Goal: Task Accomplishment & Management: Complete application form

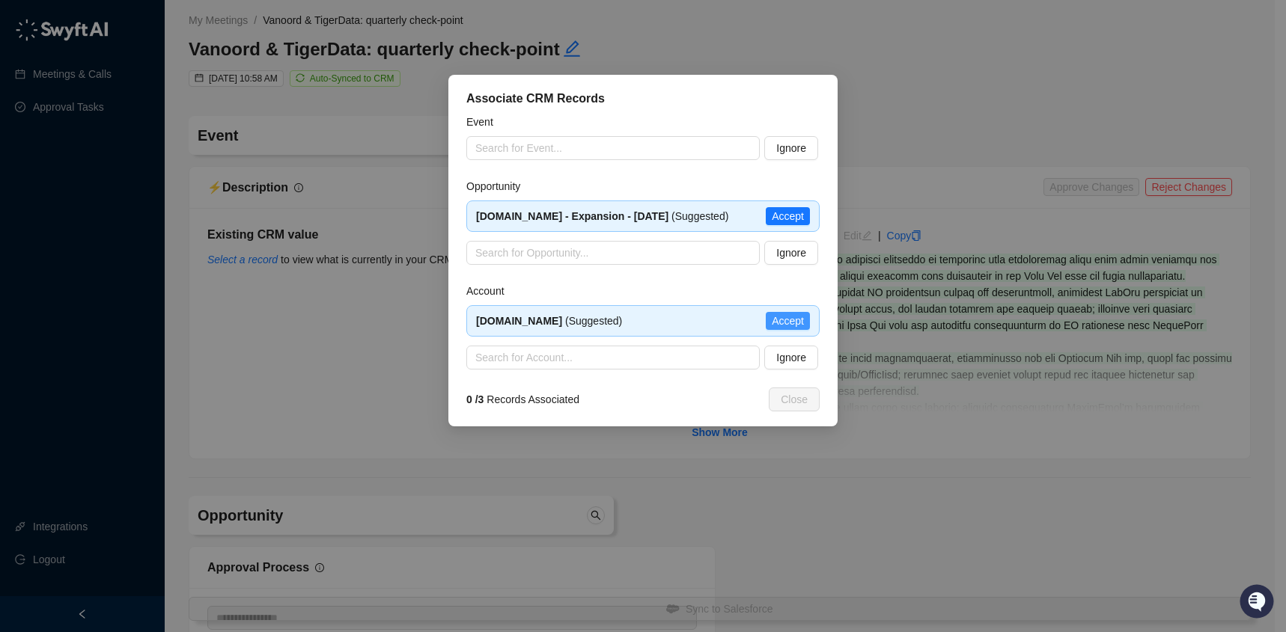
click at [796, 329] on span "Accept" at bounding box center [788, 321] width 32 height 16
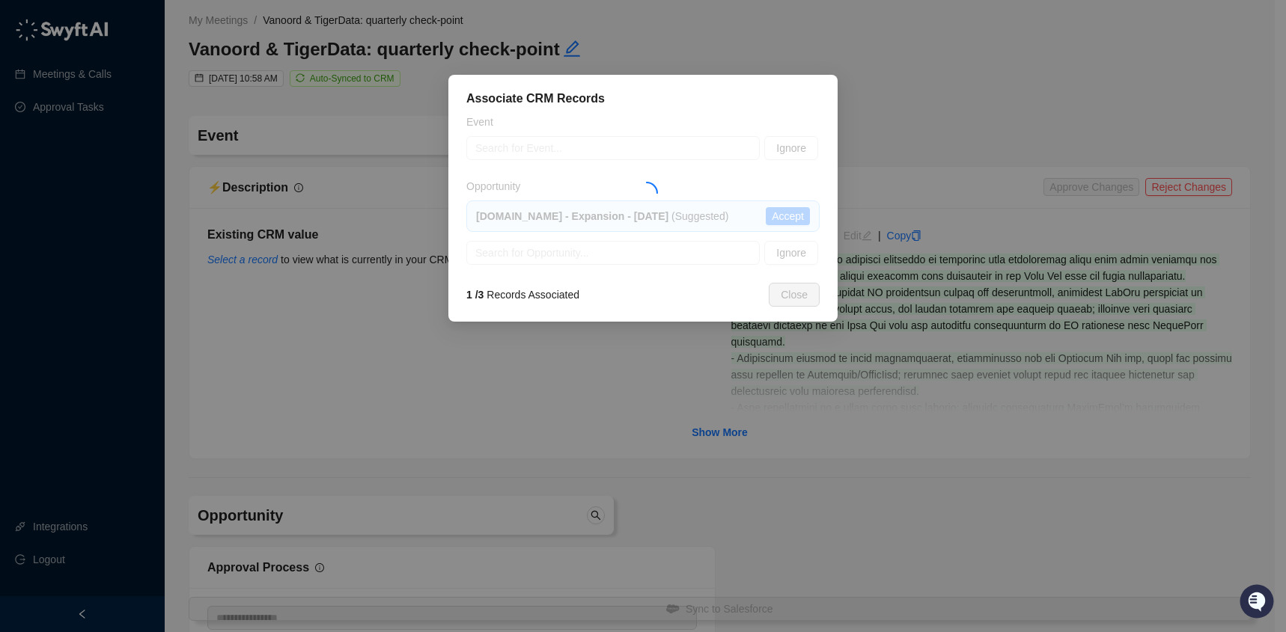
type textarea "**********"
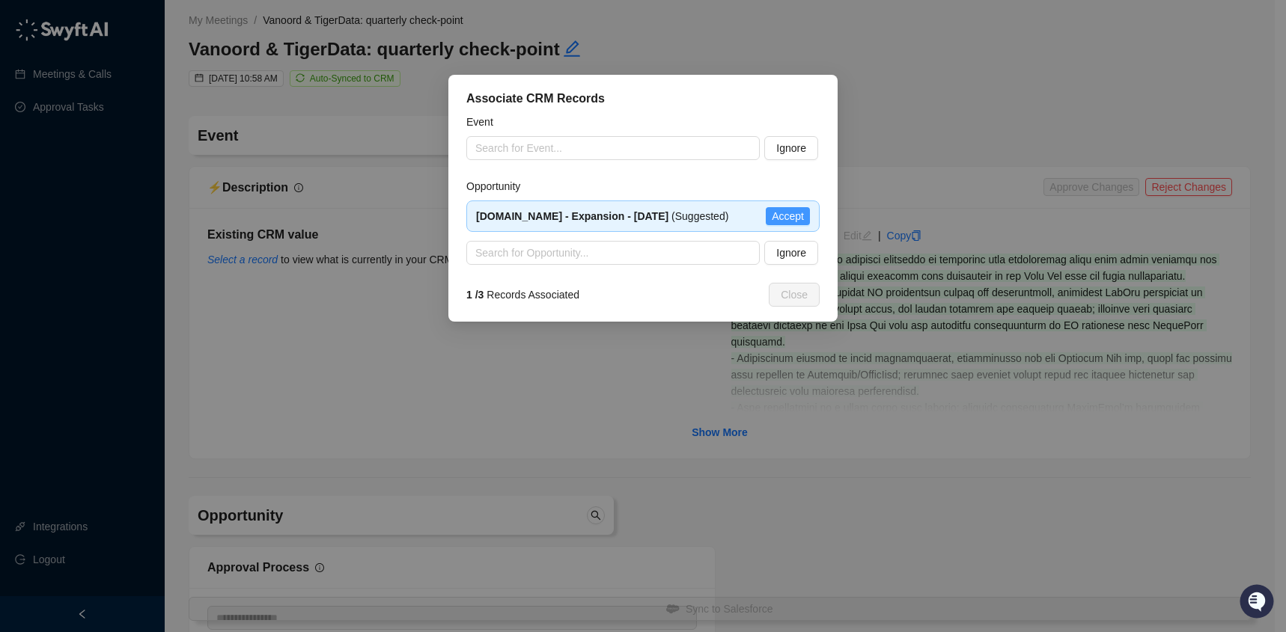
click at [772, 224] on span "Accept" at bounding box center [788, 216] width 32 height 16
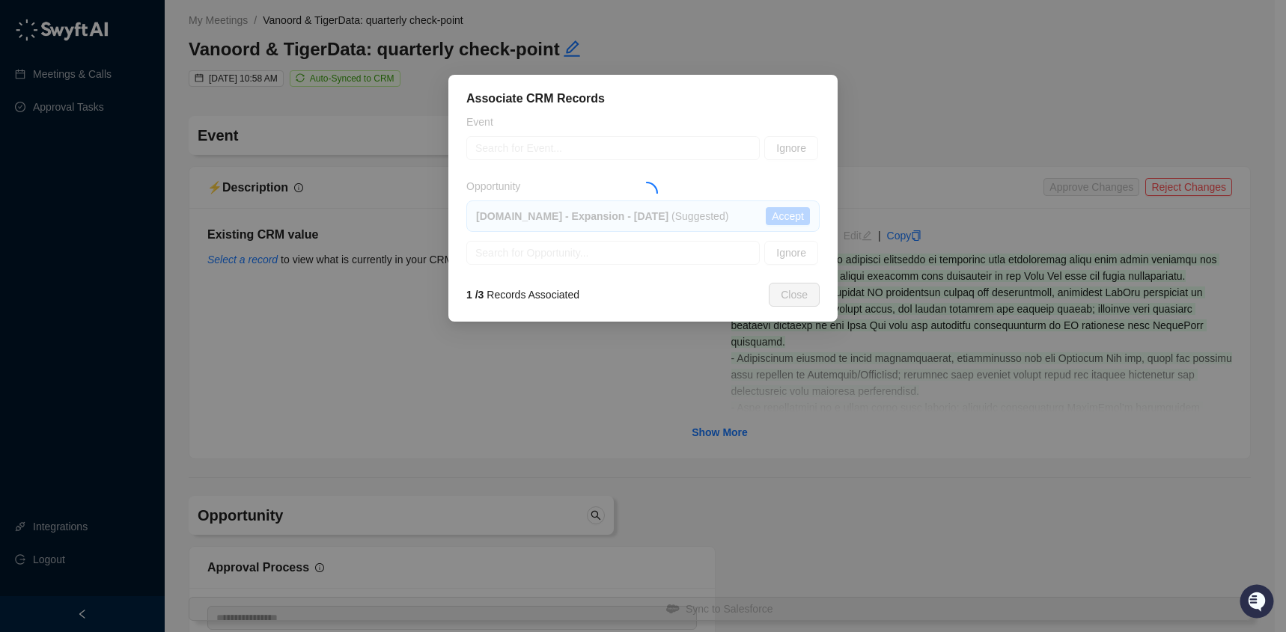
type input "**********"
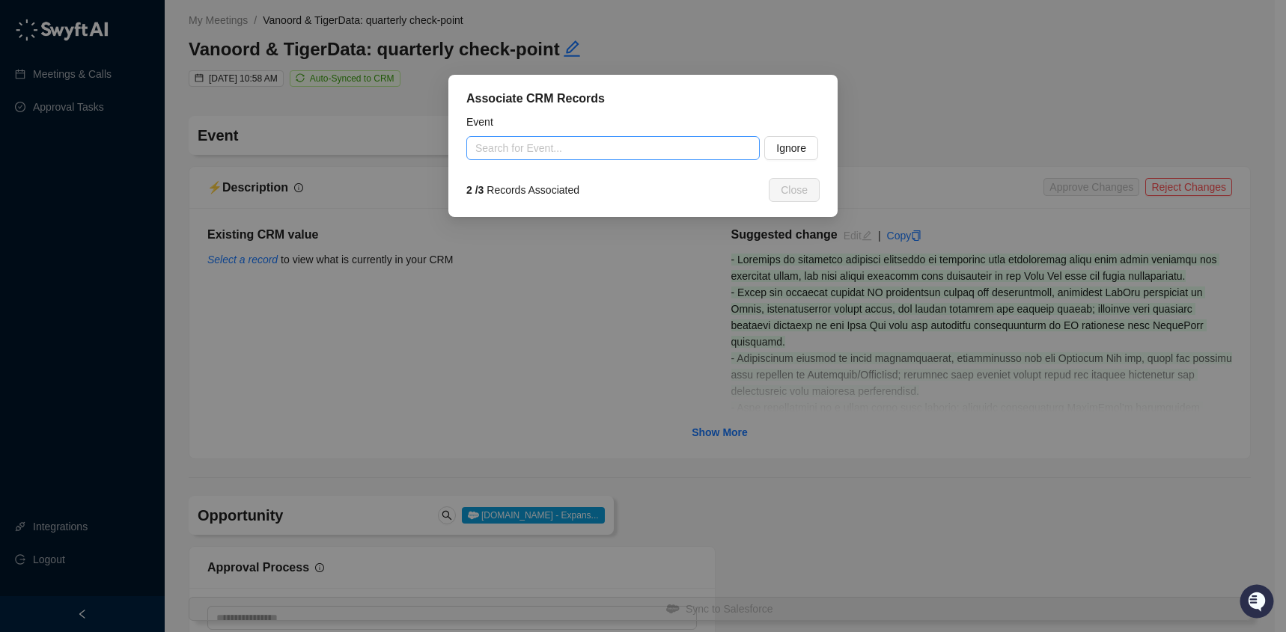
click at [642, 153] on input "search" at bounding box center [608, 148] width 266 height 22
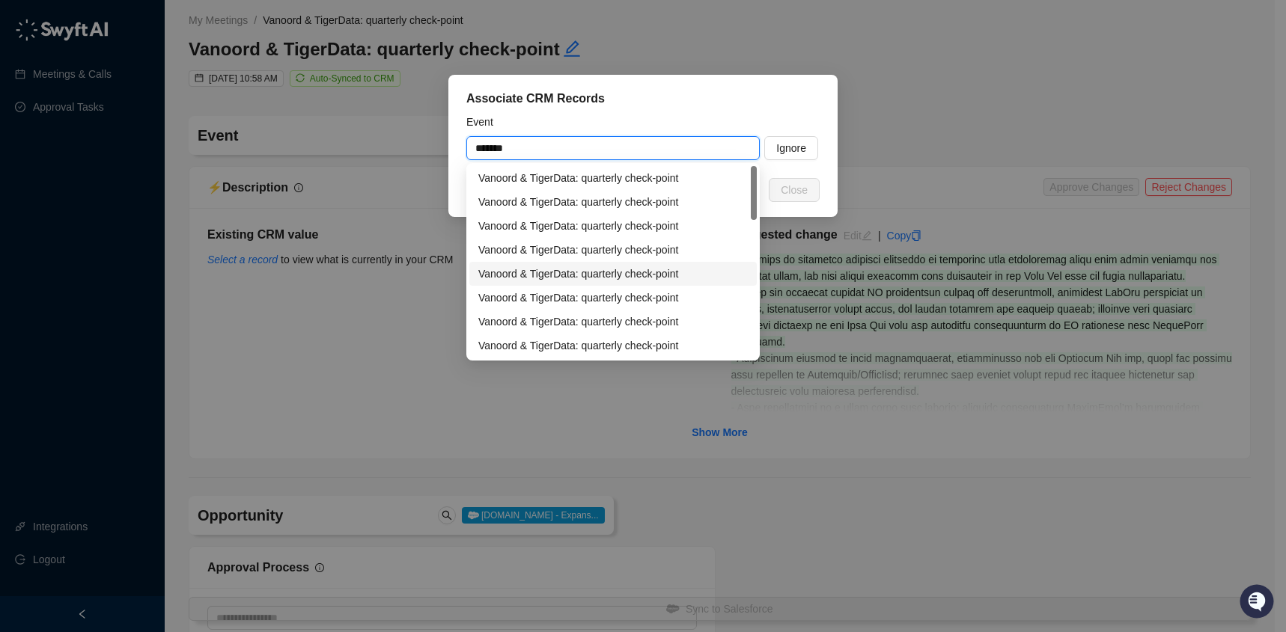
click at [663, 279] on div "Vanoord & TigerData: quarterly check-point" at bounding box center [612, 274] width 269 height 16
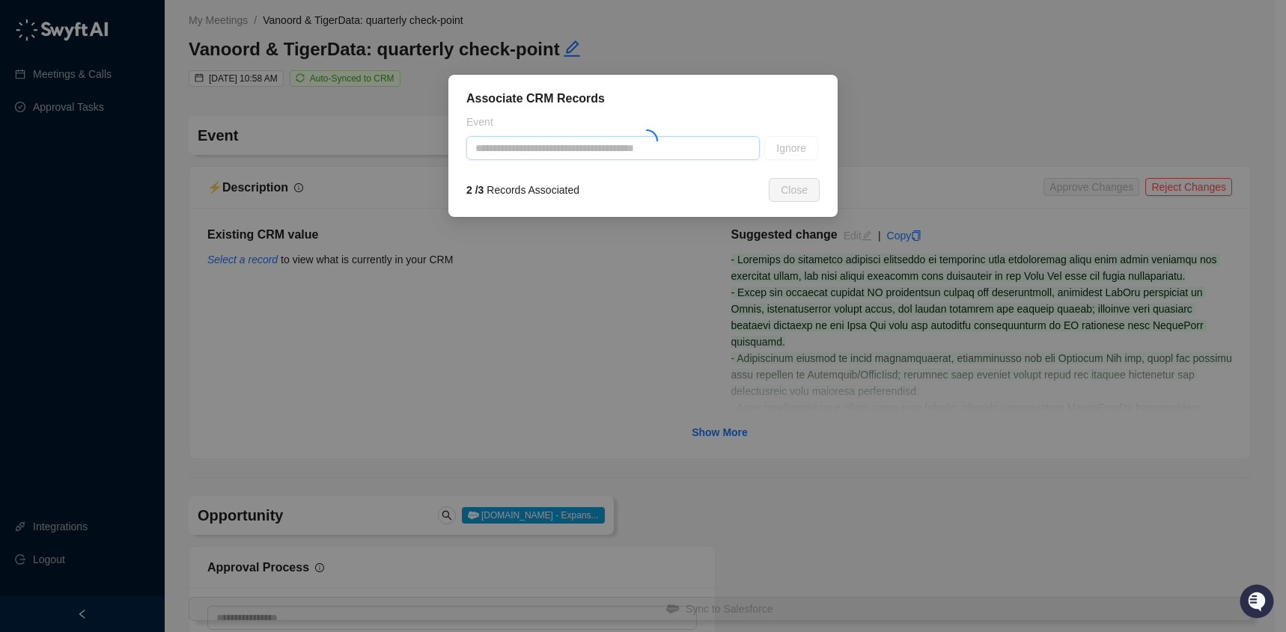
type input "**********"
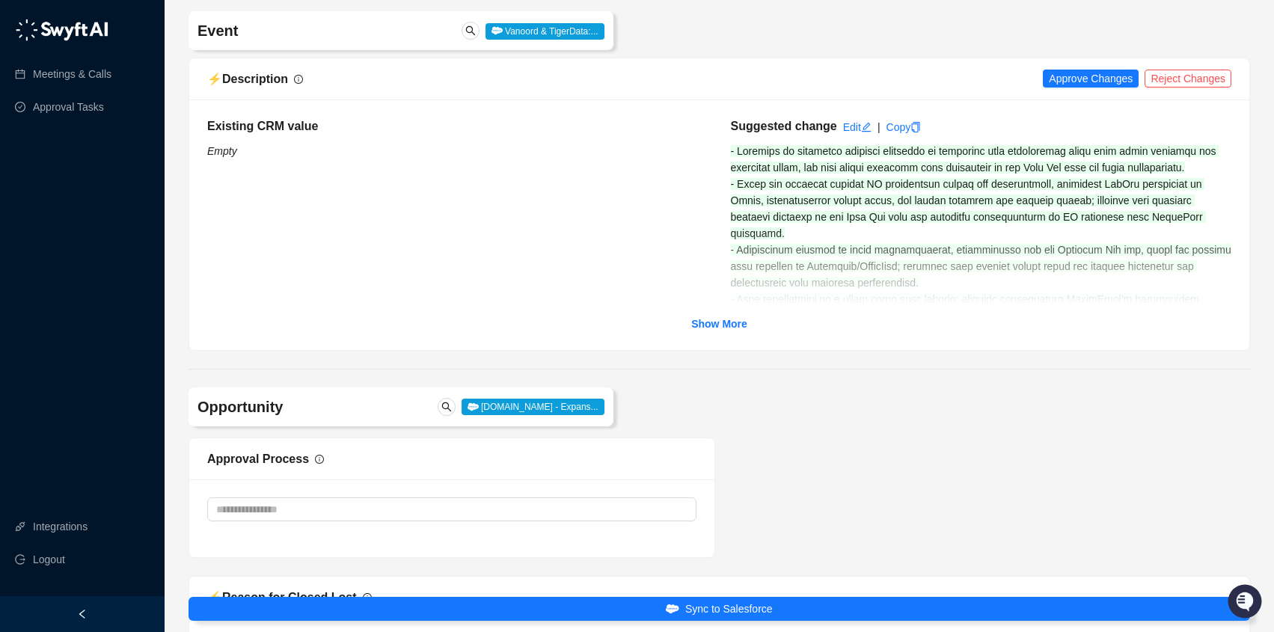
scroll to position [110, 0]
click at [711, 330] on link "Show More" at bounding box center [719, 322] width 56 height 16
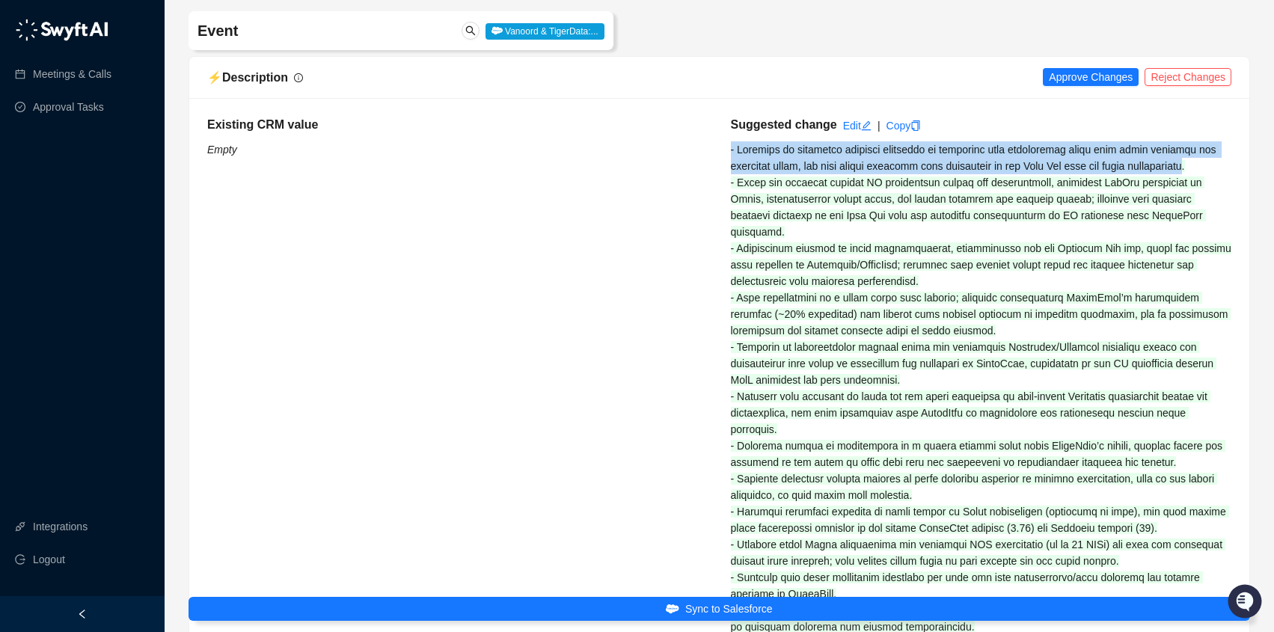
drag, startPoint x: 800, startPoint y: 150, endPoint x: 1219, endPoint y: 169, distance: 419.5
click at [891, 163] on span at bounding box center [983, 388] width 504 height 489
drag, startPoint x: 953, startPoint y: 153, endPoint x: 1218, endPoint y: 171, distance: 266.3
click at [1218, 171] on span at bounding box center [983, 388] width 504 height 489
copy span "determine what information their team finds valuable for quarterly calls, and w…"
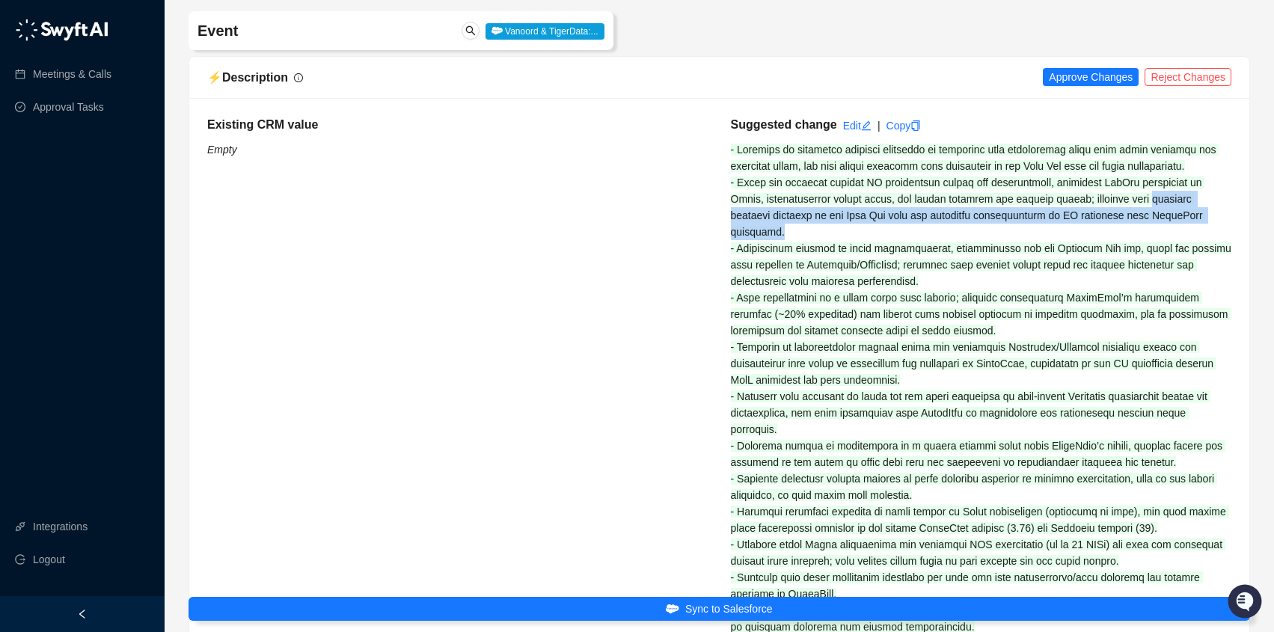
drag, startPoint x: 1158, startPoint y: 198, endPoint x: 1185, endPoint y: 229, distance: 41.3
click at [1185, 229] on div "Suggested change Edit | Copy" at bounding box center [982, 375] width 524 height 519
copy span "identify relevant contacts in the Data Lab team for potential collaboration on …"
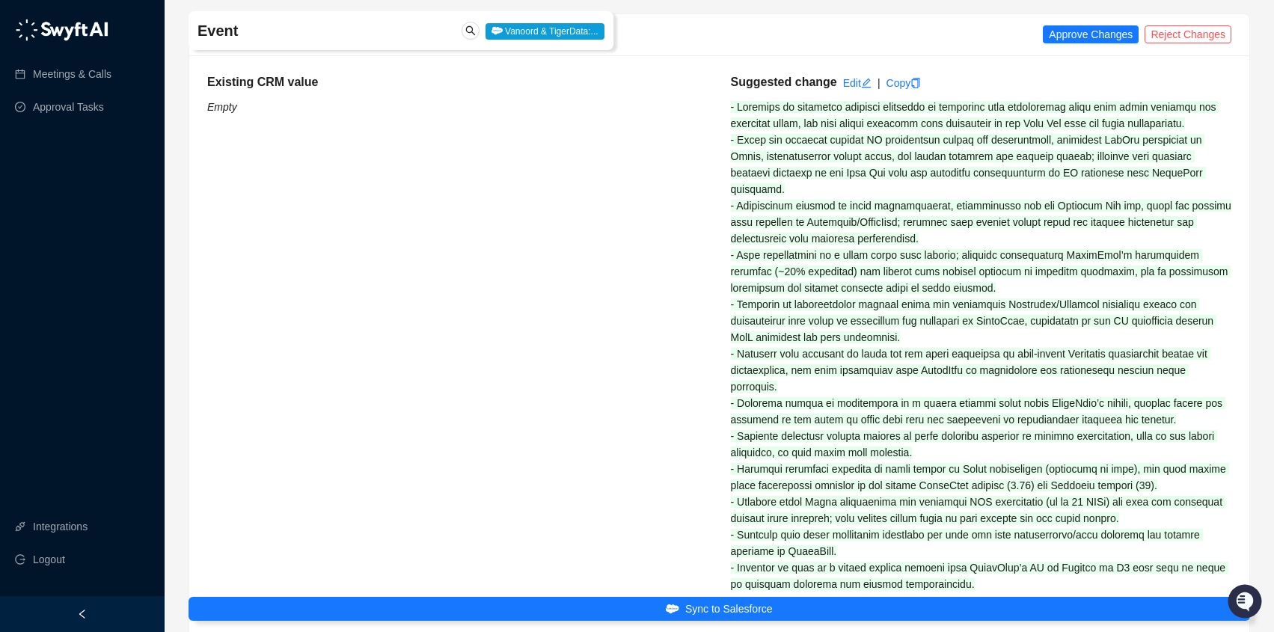
scroll to position [264, 0]
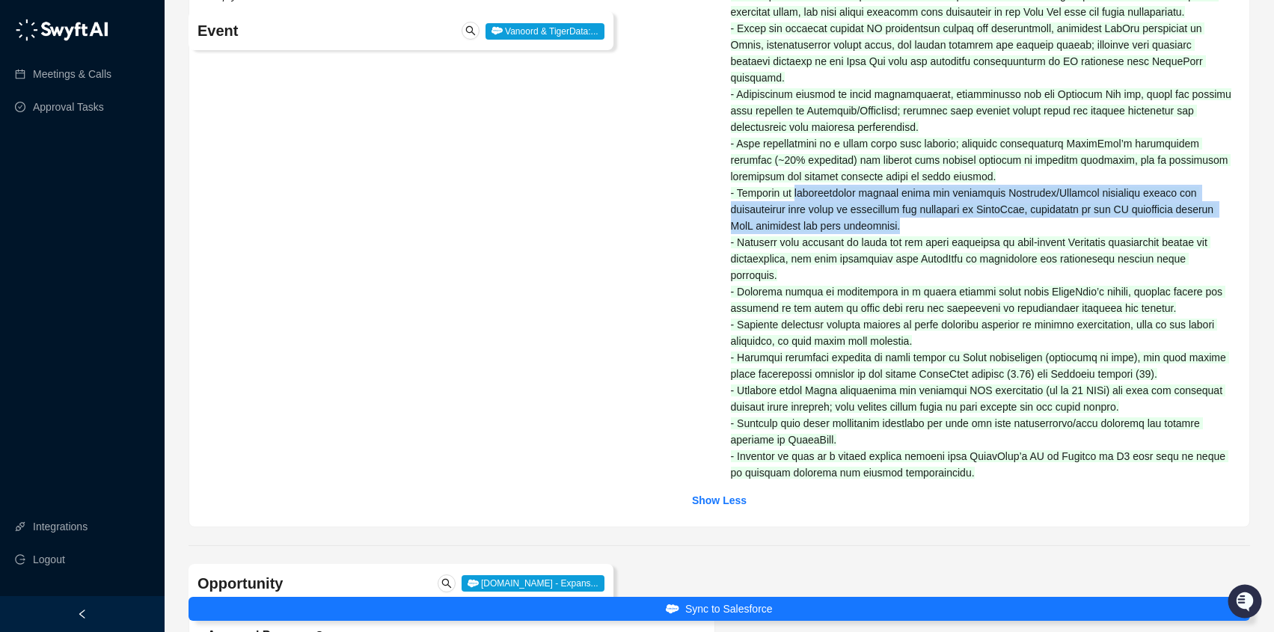
drag, startPoint x: 799, startPoint y: 193, endPoint x: 974, endPoint y: 220, distance: 176.4
click at [974, 220] on div "Suggested change Edit | Copy" at bounding box center [982, 221] width 524 height 519
copy span "investigating whether there are additional Timescale/Postgres databases within …"
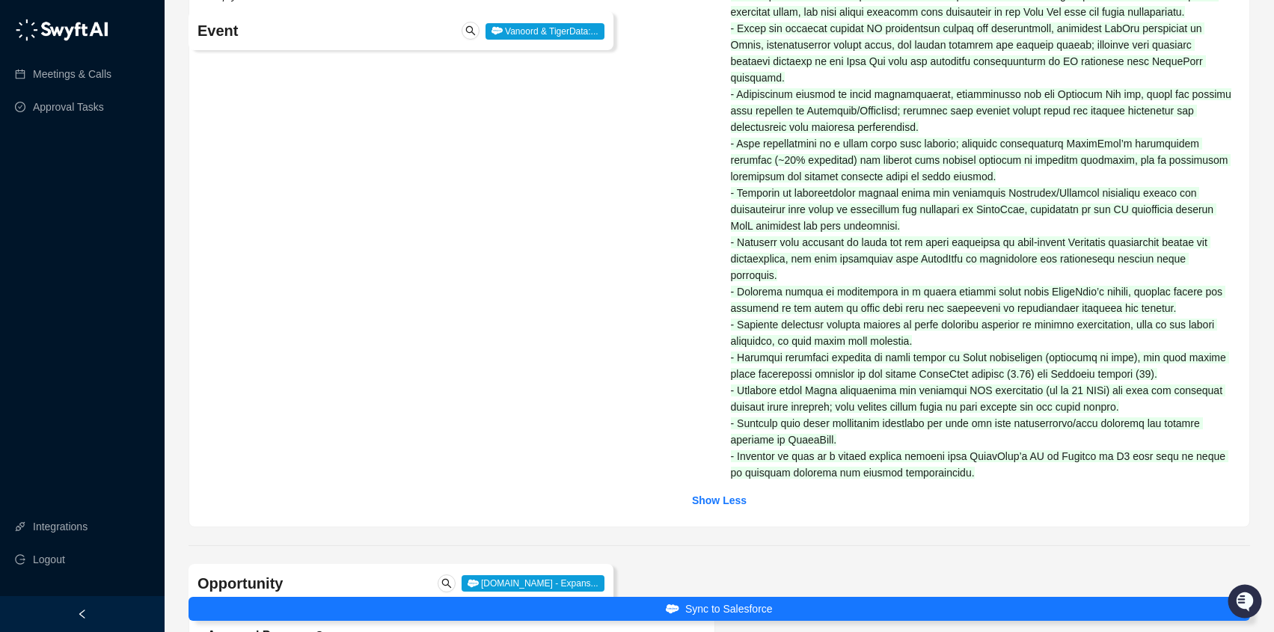
click at [870, 284] on div "Suggested change Edit | Copy" at bounding box center [982, 221] width 524 height 519
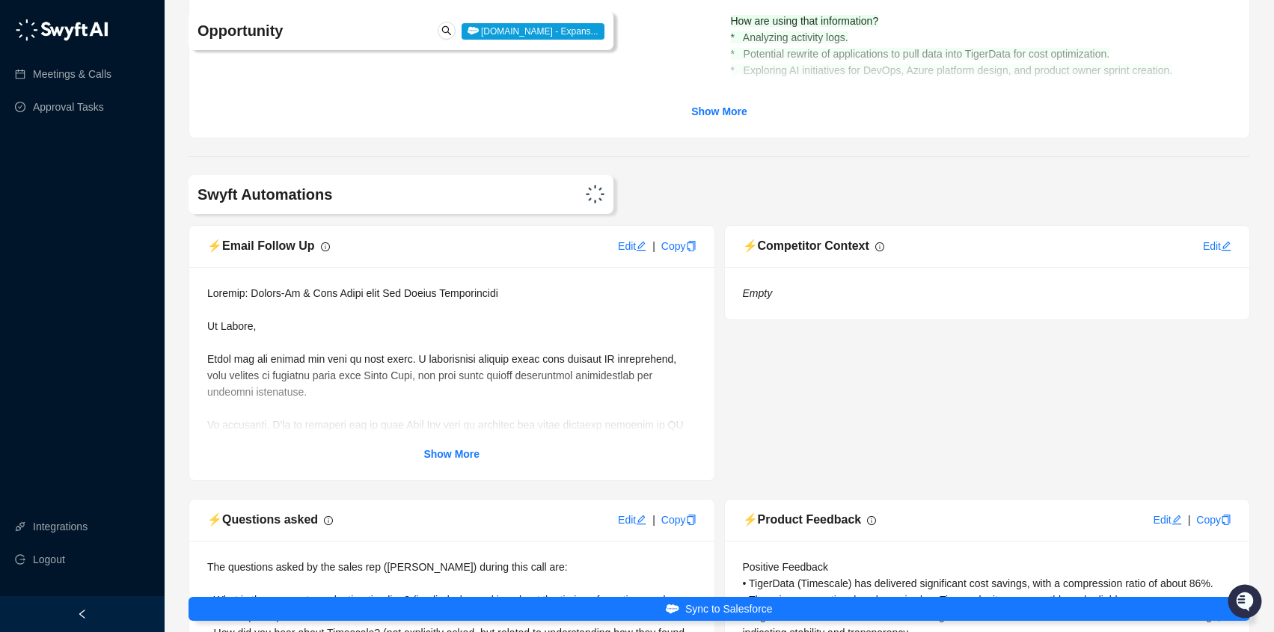
scroll to position [4720, 0]
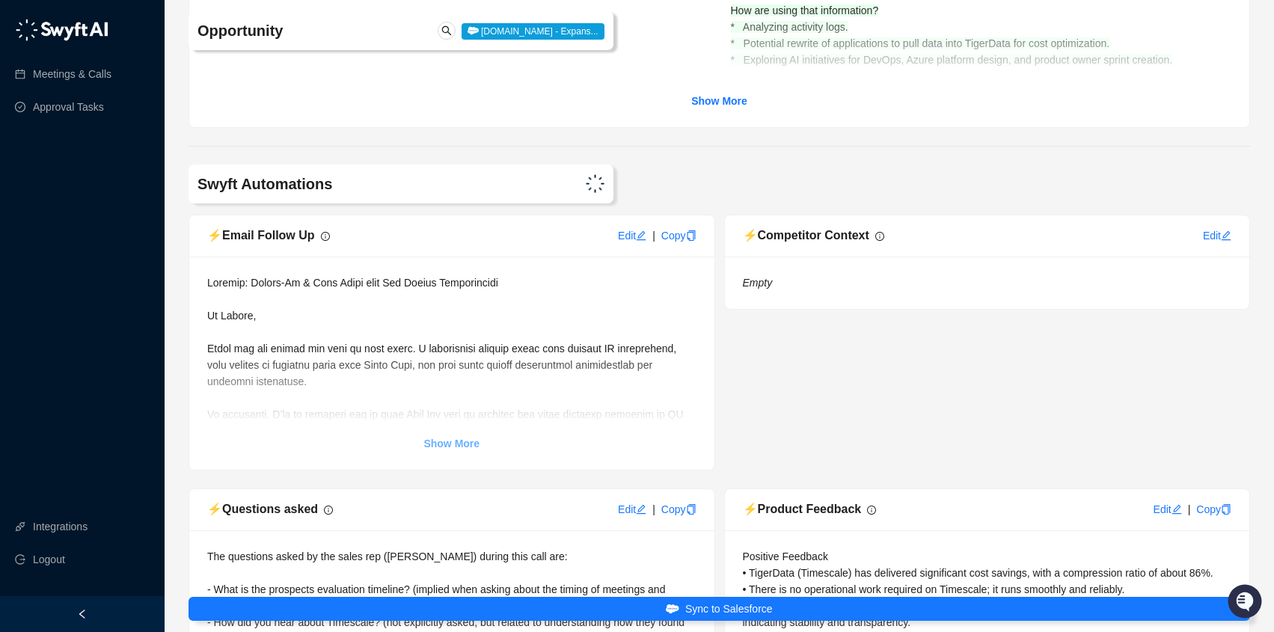
click at [425, 450] on strong "Show More" at bounding box center [452, 444] width 56 height 12
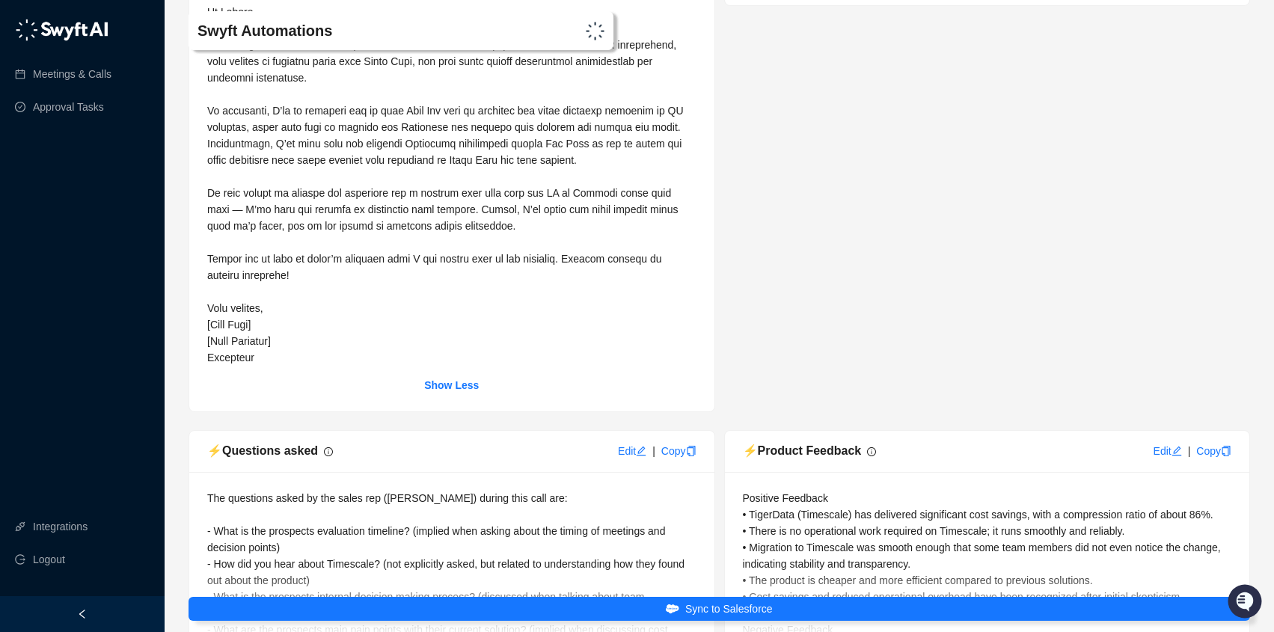
scroll to position [4916, 0]
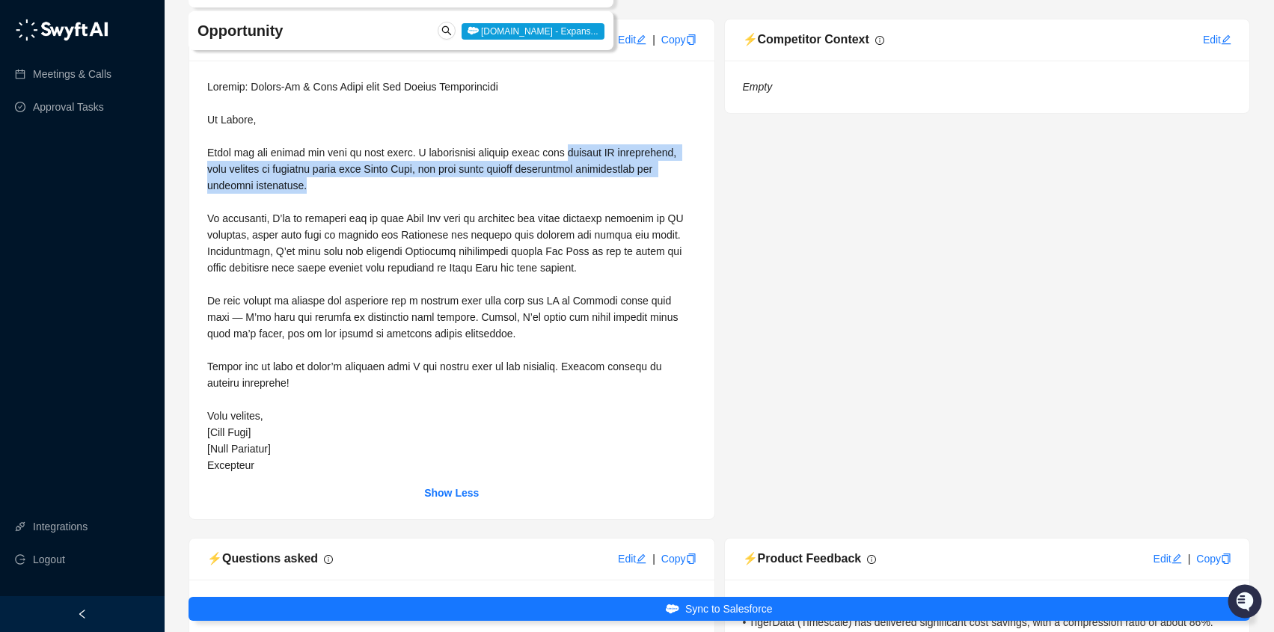
drag, startPoint x: 579, startPoint y: 203, endPoint x: 617, endPoint y: 227, distance: 44.4
click at [617, 227] on div at bounding box center [451, 276] width 489 height 395
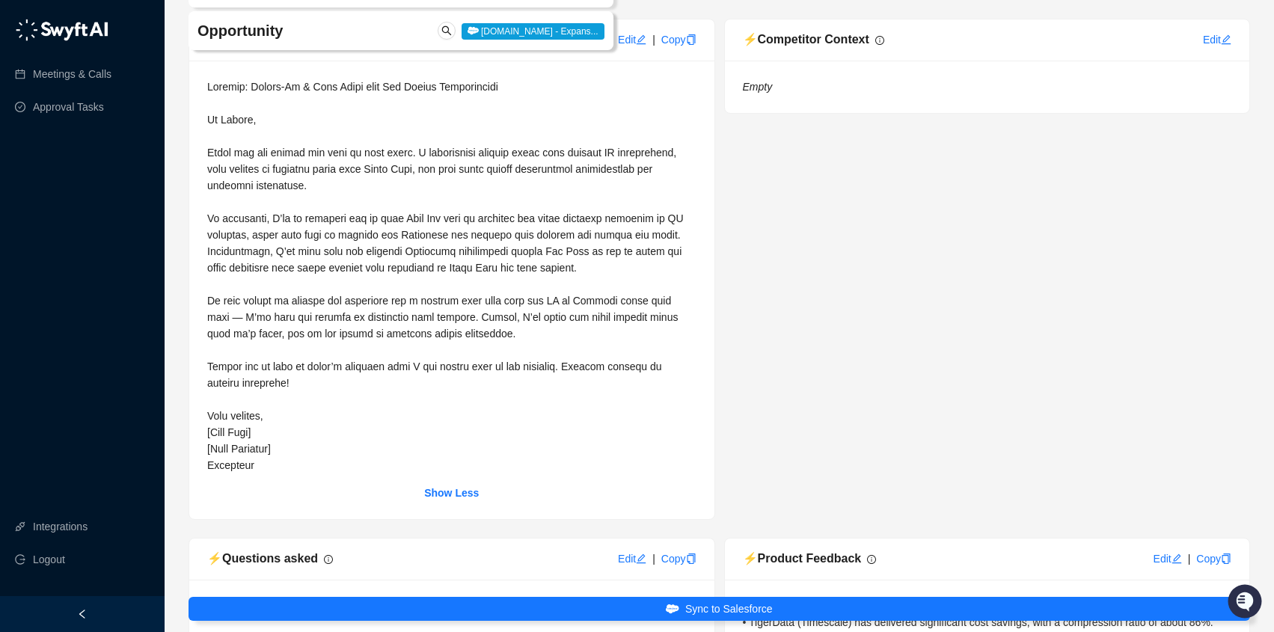
click at [563, 224] on div at bounding box center [451, 276] width 489 height 395
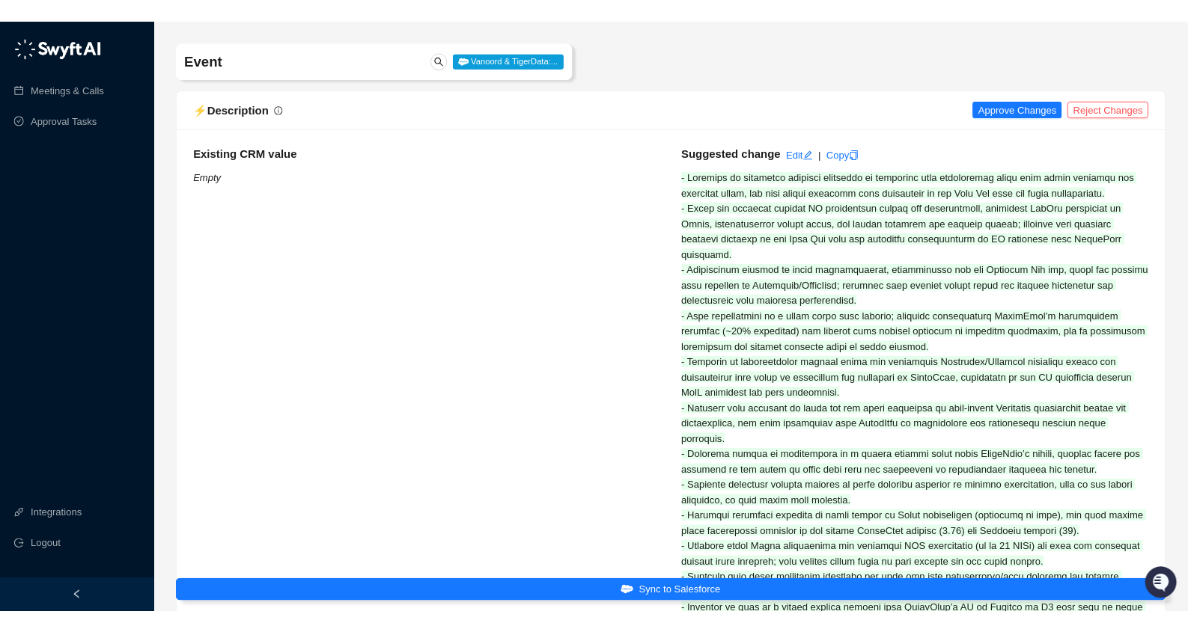
scroll to position [0, 0]
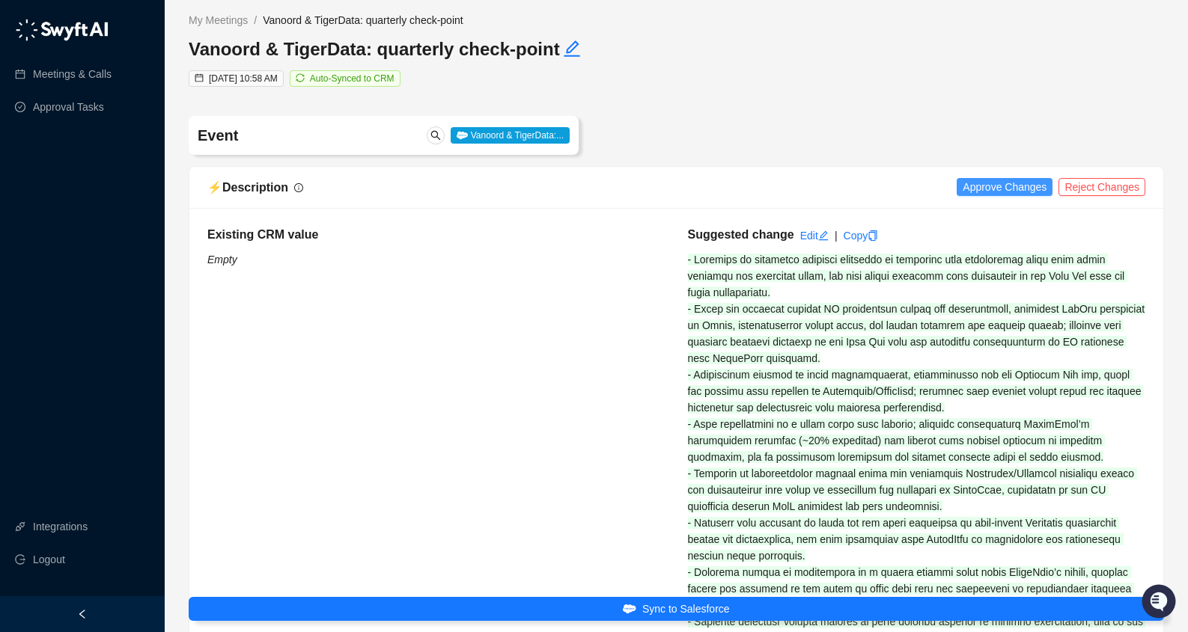
click at [1024, 183] on span "Approve Changes" at bounding box center [1004, 187] width 84 height 16
click at [859, 236] on icon "copy" at bounding box center [855, 235] width 10 height 10
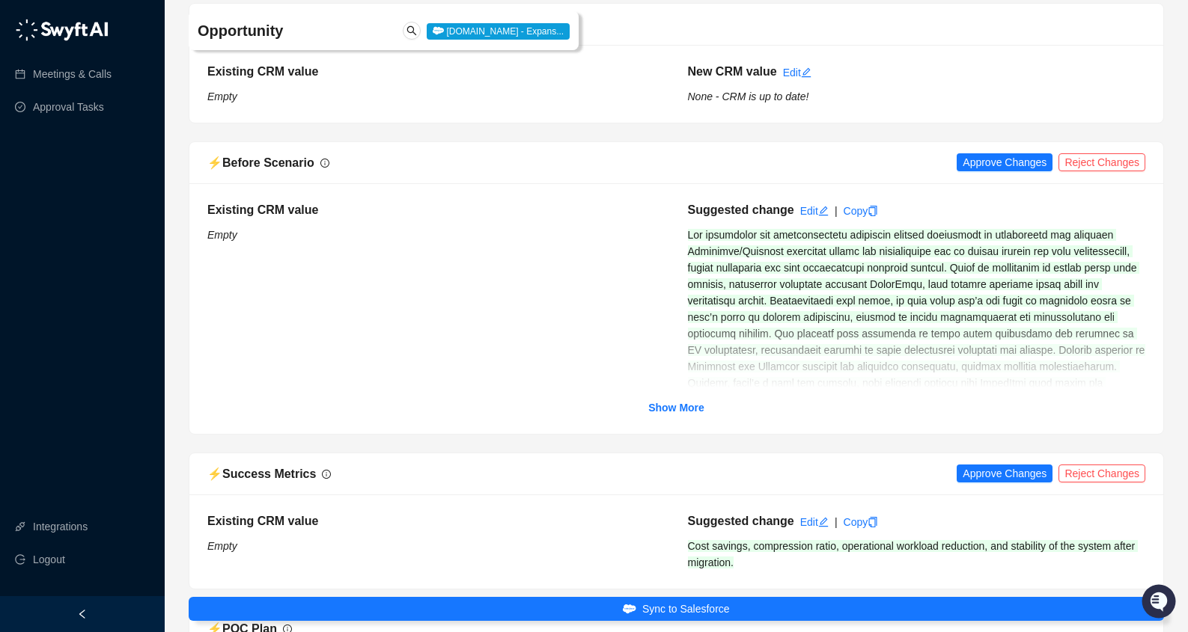
scroll to position [2310, 0]
click at [1007, 170] on span "Approve Changes" at bounding box center [1004, 161] width 84 height 16
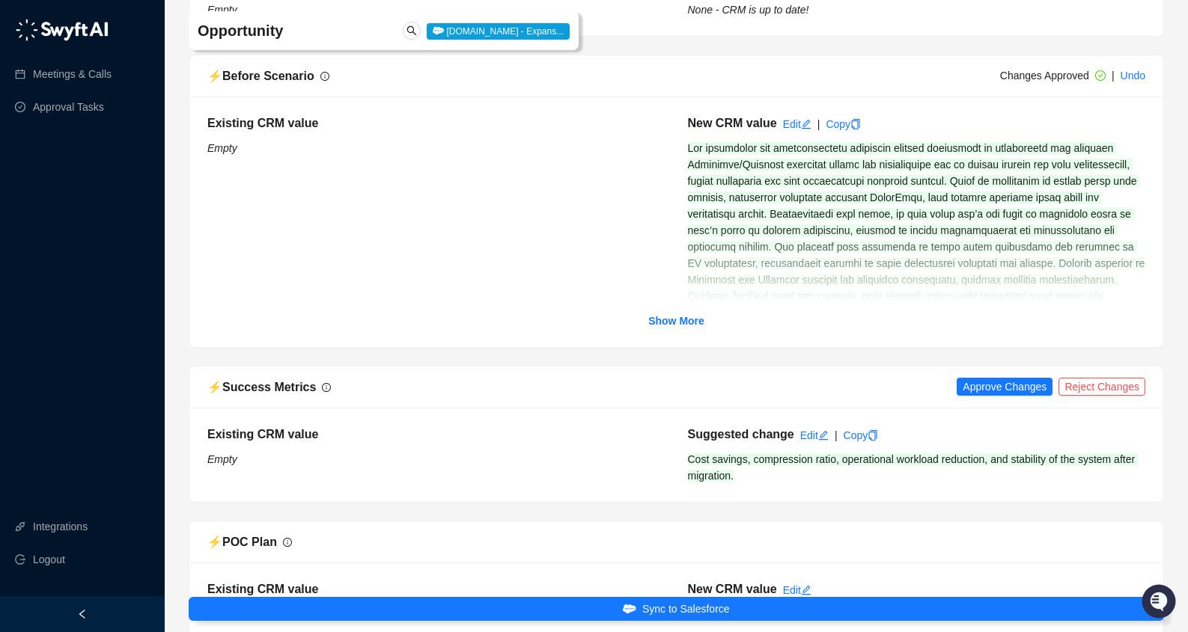
scroll to position [2596, 0]
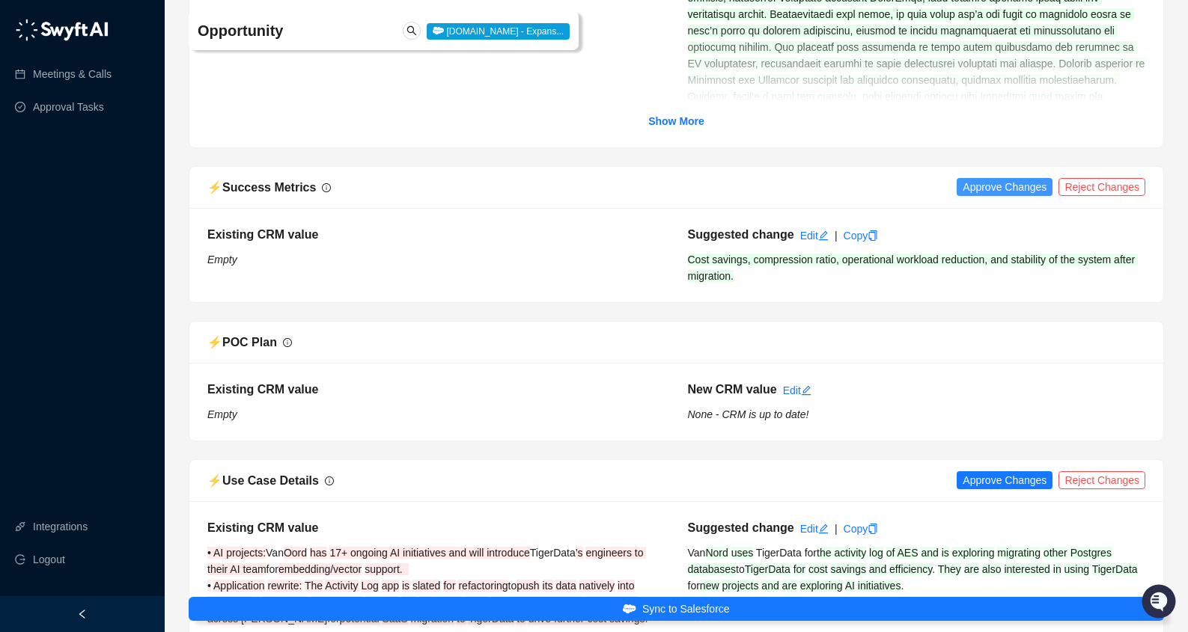
click at [1000, 195] on span "Approve Changes" at bounding box center [1004, 187] width 84 height 16
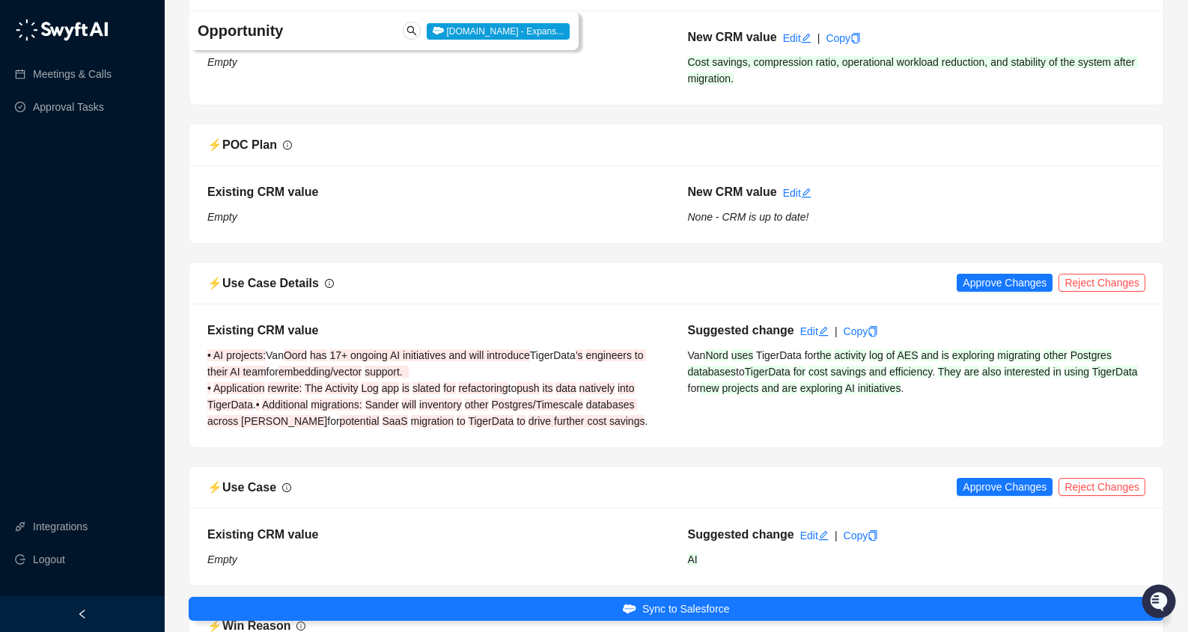
scroll to position [2858, 0]
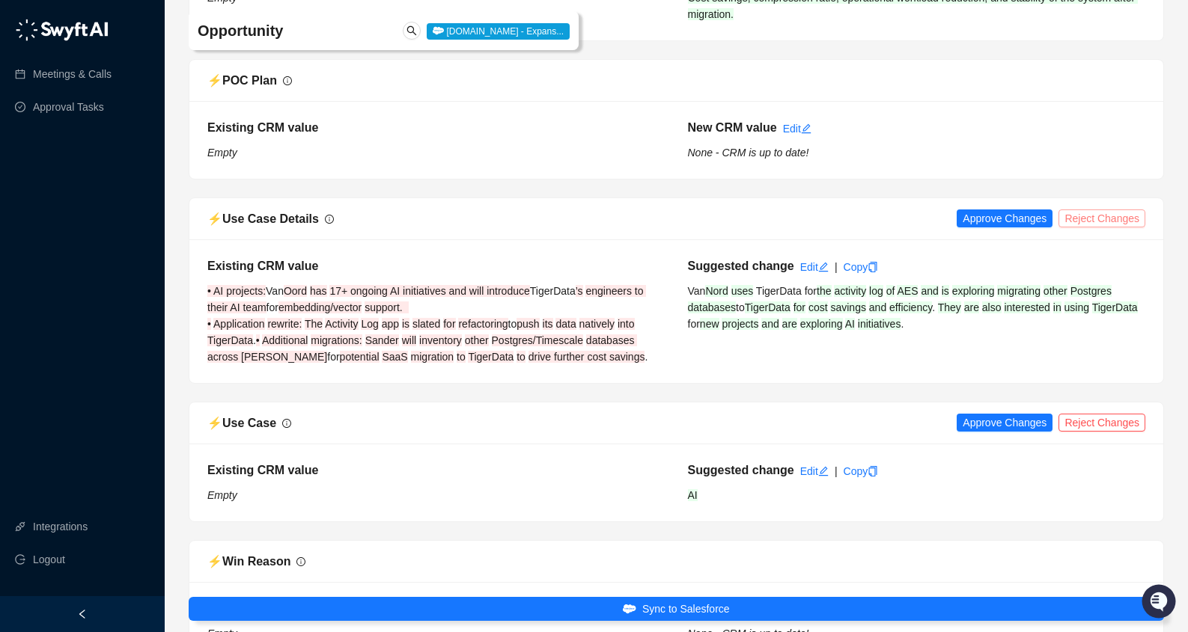
click at [1083, 227] on span "Reject Changes" at bounding box center [1101, 218] width 75 height 16
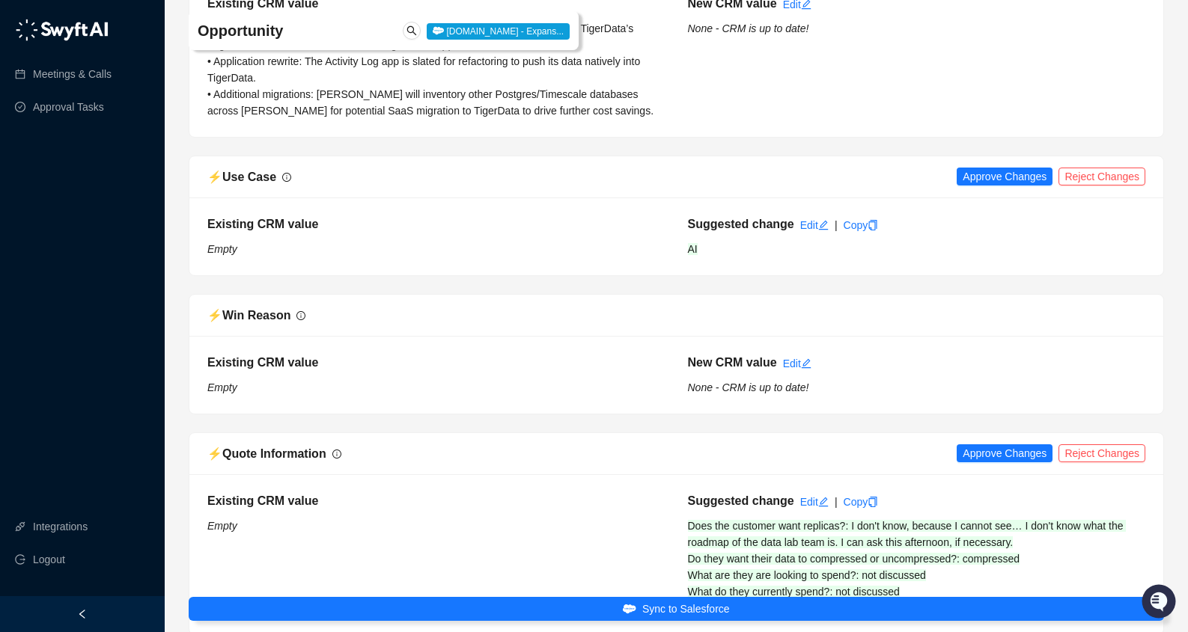
scroll to position [3126, 0]
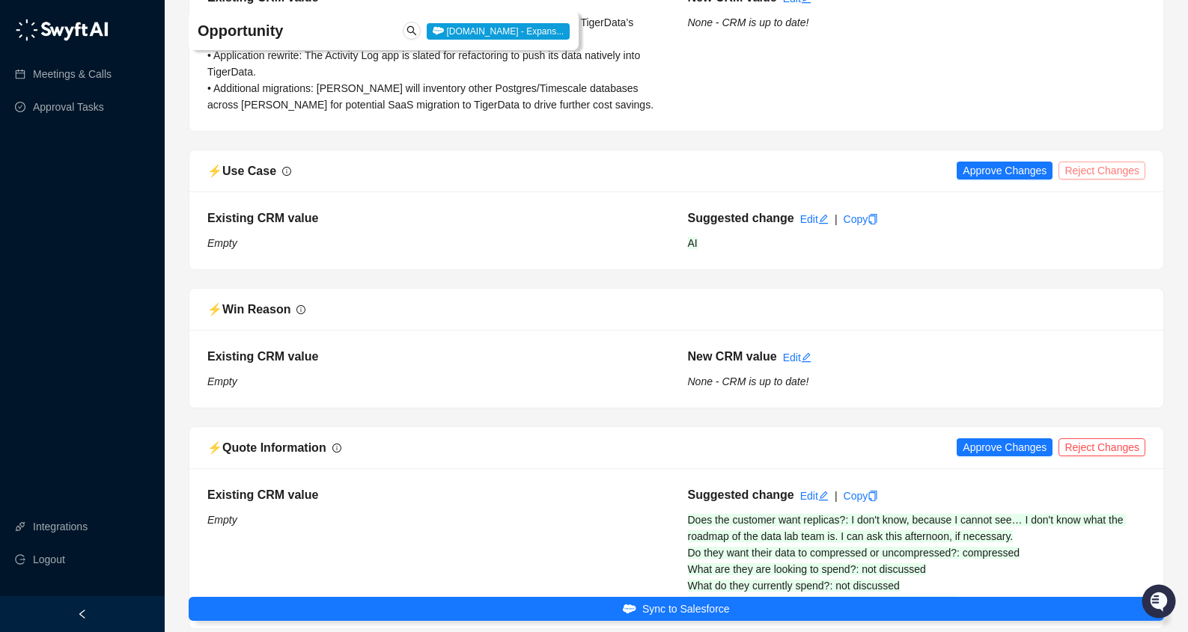
click at [1081, 179] on span "Reject Changes" at bounding box center [1101, 170] width 75 height 16
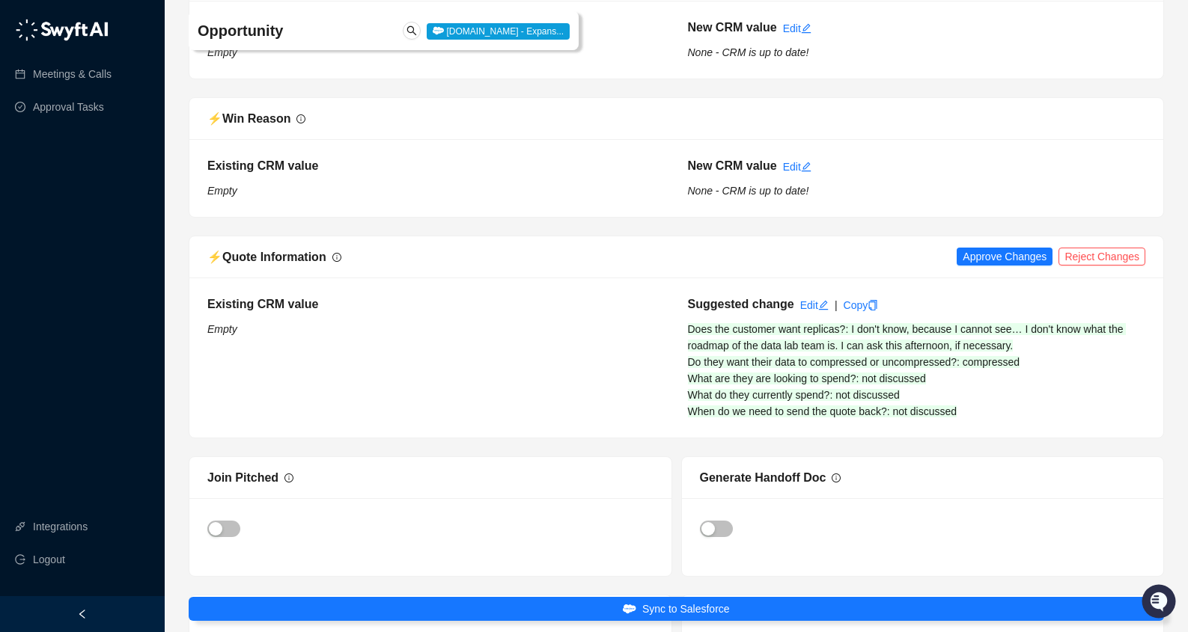
scroll to position [3409, 0]
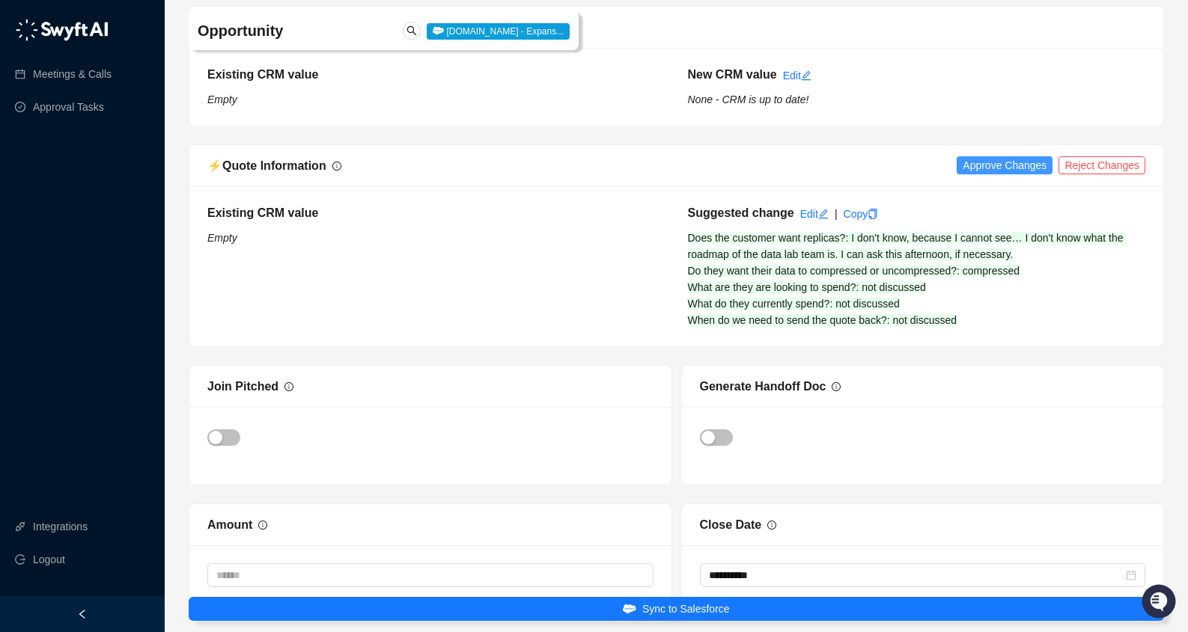
click at [1003, 174] on span "Approve Changes" at bounding box center [1004, 165] width 84 height 16
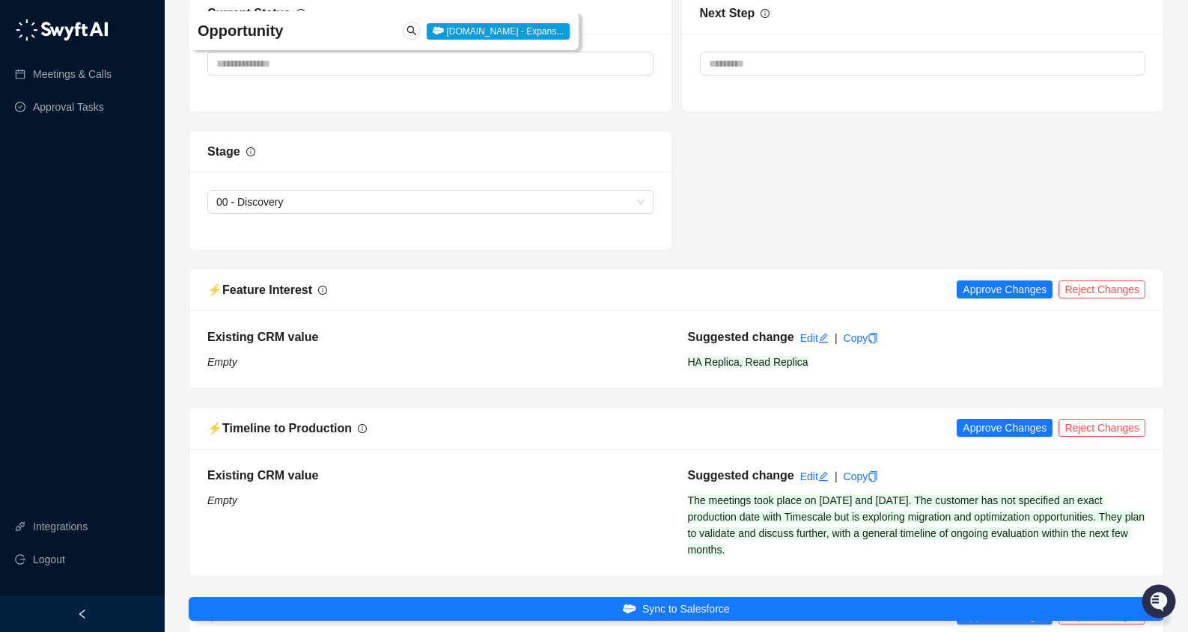
scroll to position [4094, 0]
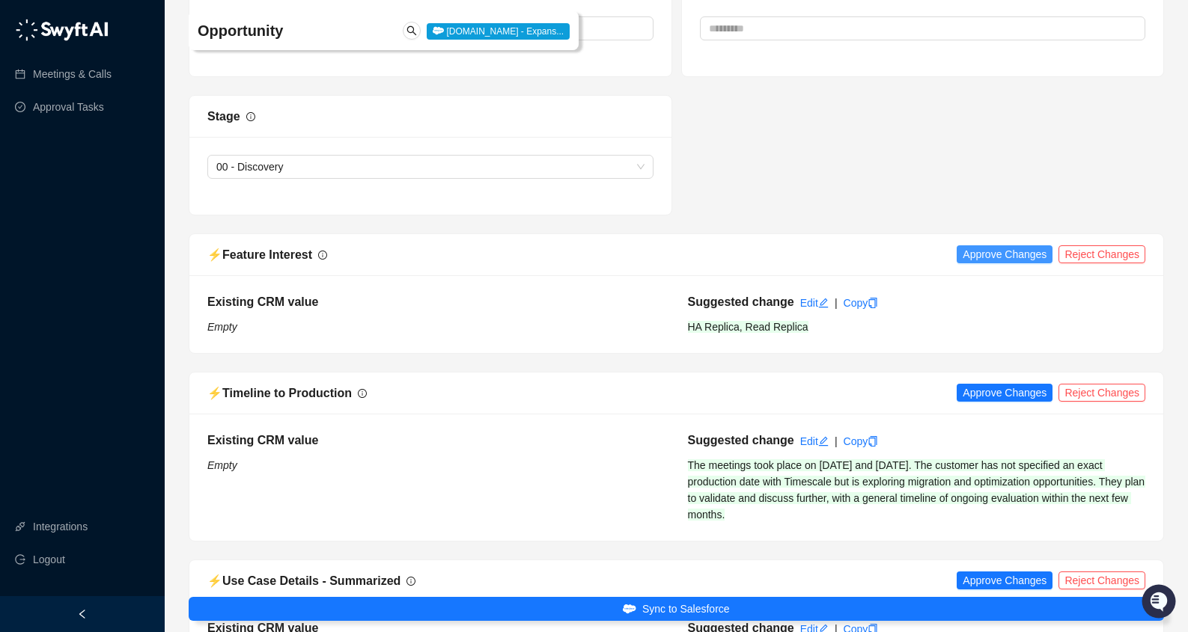
click at [1012, 263] on span "Approve Changes" at bounding box center [1004, 254] width 84 height 16
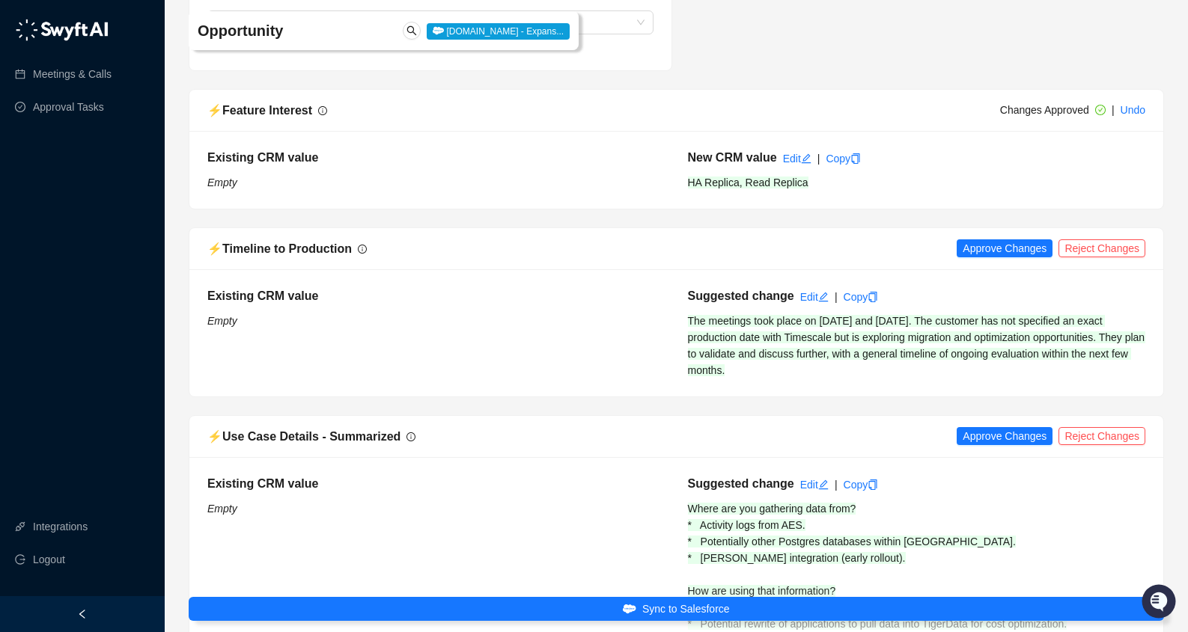
scroll to position [4348, 0]
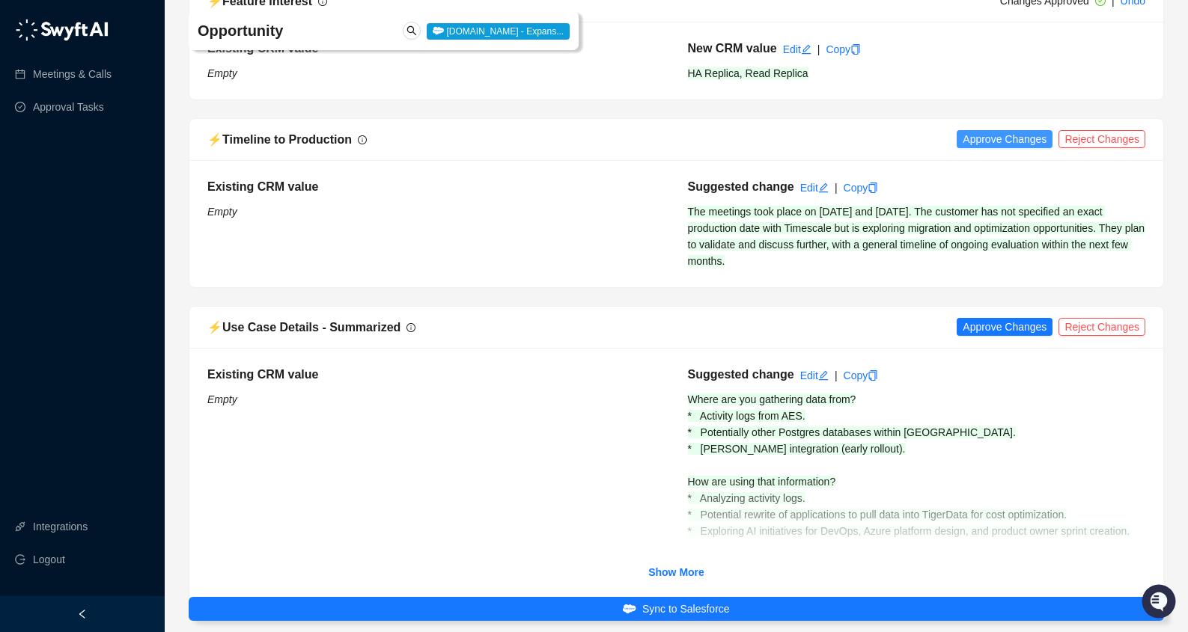
click at [1012, 147] on span "Approve Changes" at bounding box center [1004, 139] width 84 height 16
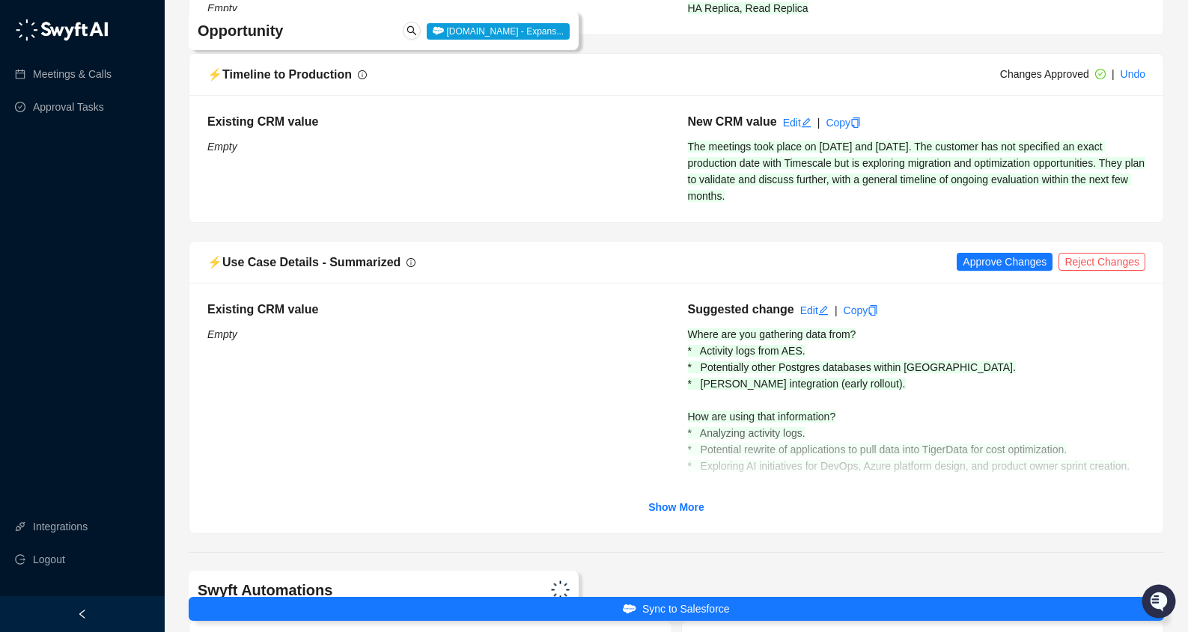
scroll to position [4597, 0]
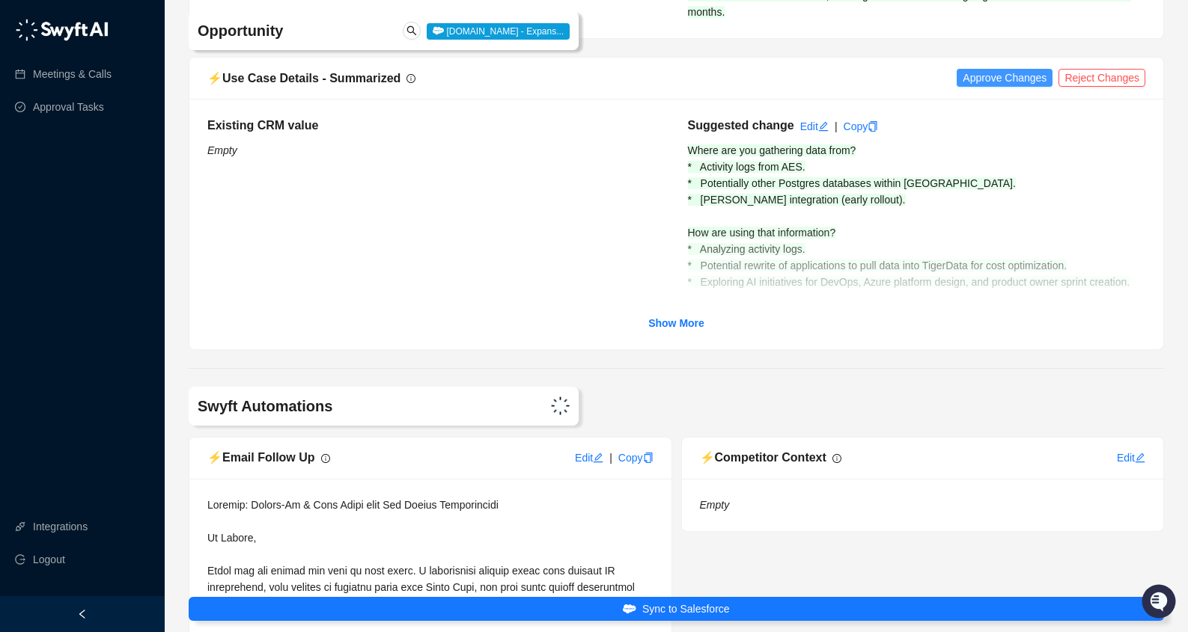
click at [1011, 86] on span "Approve Changes" at bounding box center [1004, 78] width 84 height 16
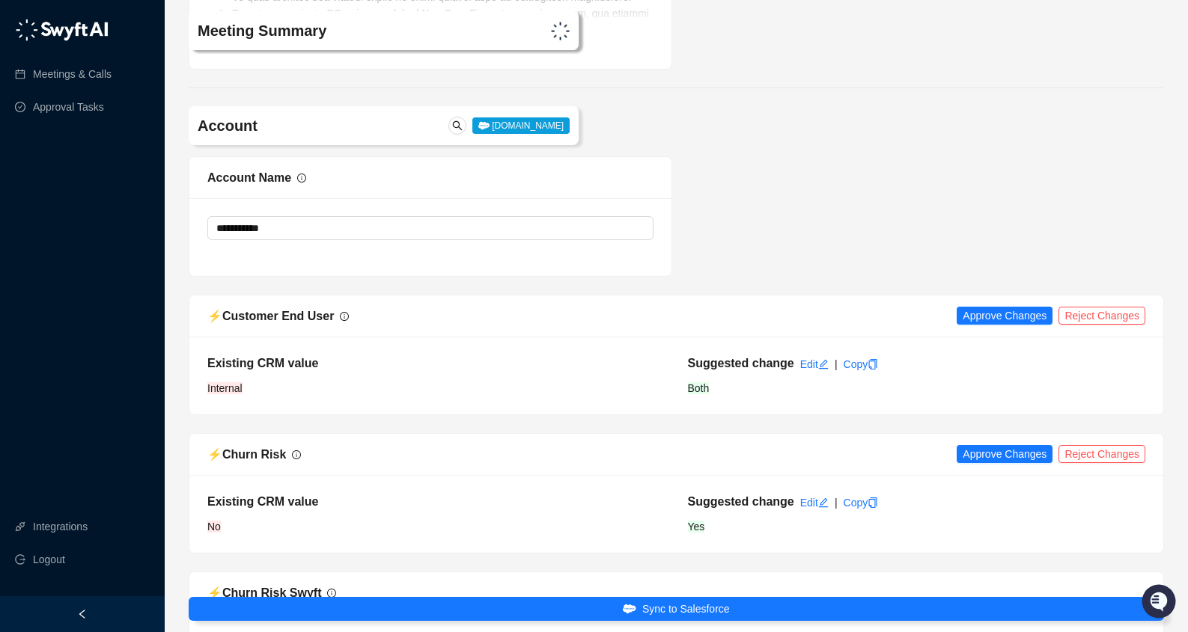
scroll to position [6409, 0]
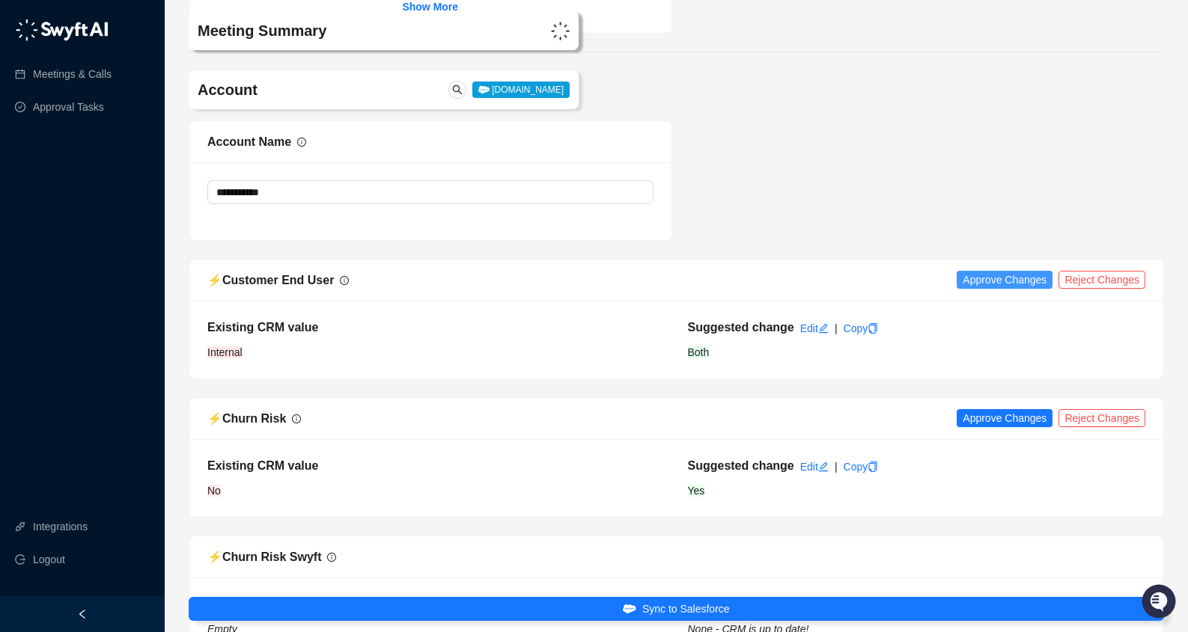
click at [1005, 288] on span "Approve Changes" at bounding box center [1004, 280] width 84 height 16
click at [1129, 286] on link "Undo" at bounding box center [1132, 280] width 25 height 12
click at [1108, 288] on span "Reject Changes" at bounding box center [1101, 280] width 75 height 16
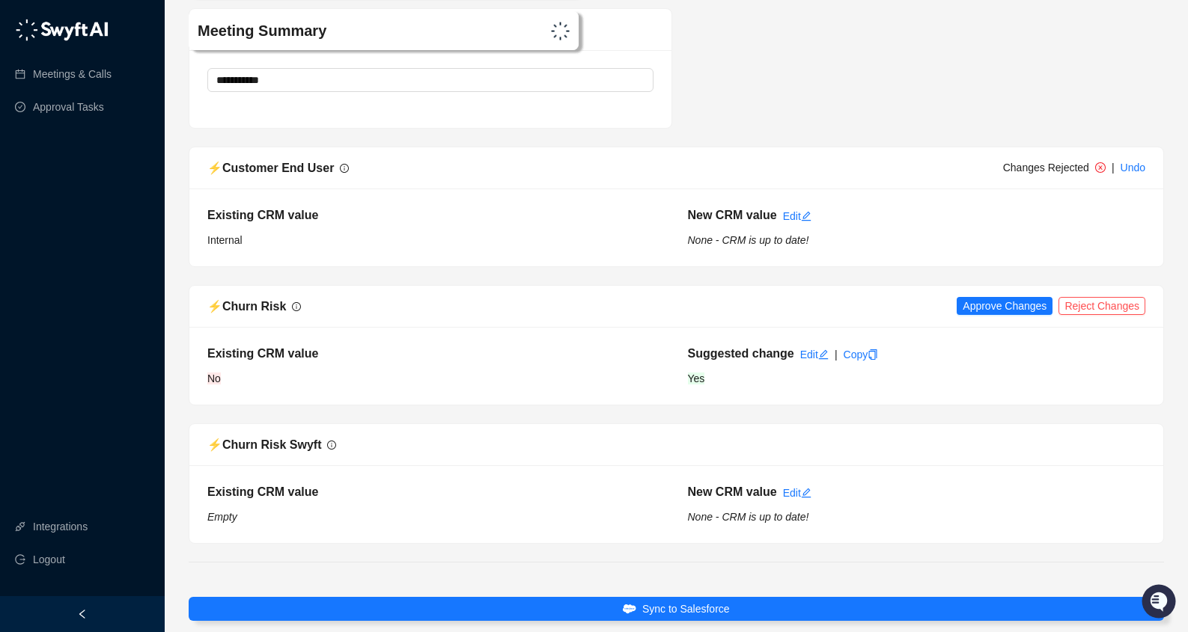
scroll to position [6593, 0]
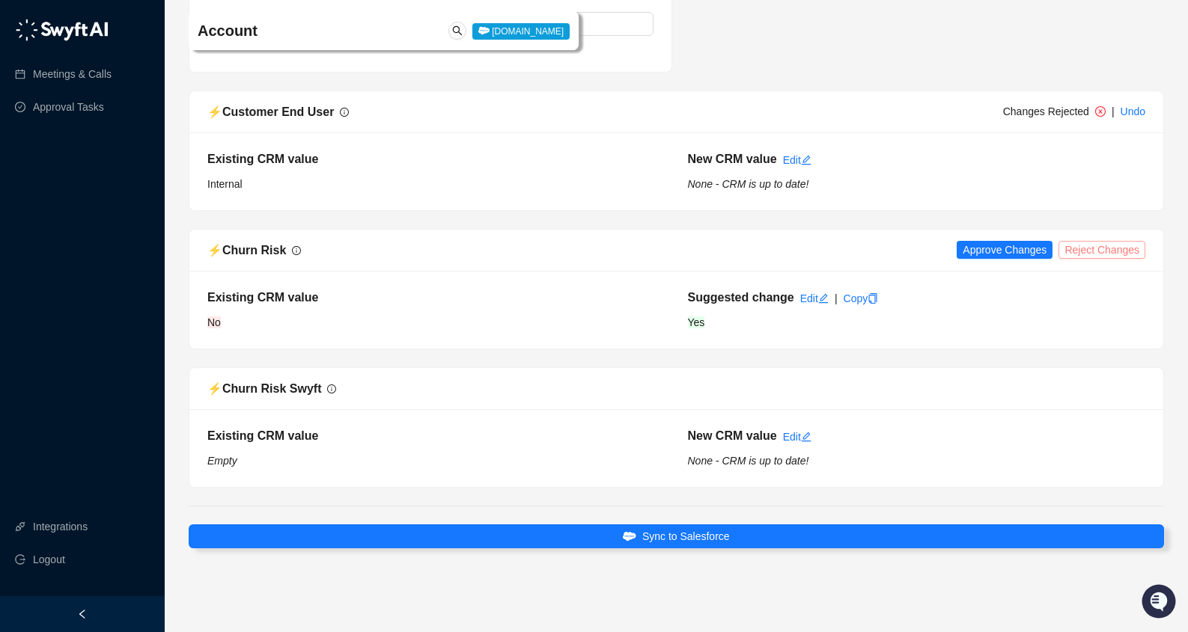
click at [1111, 250] on span "Reject Changes" at bounding box center [1101, 250] width 75 height 16
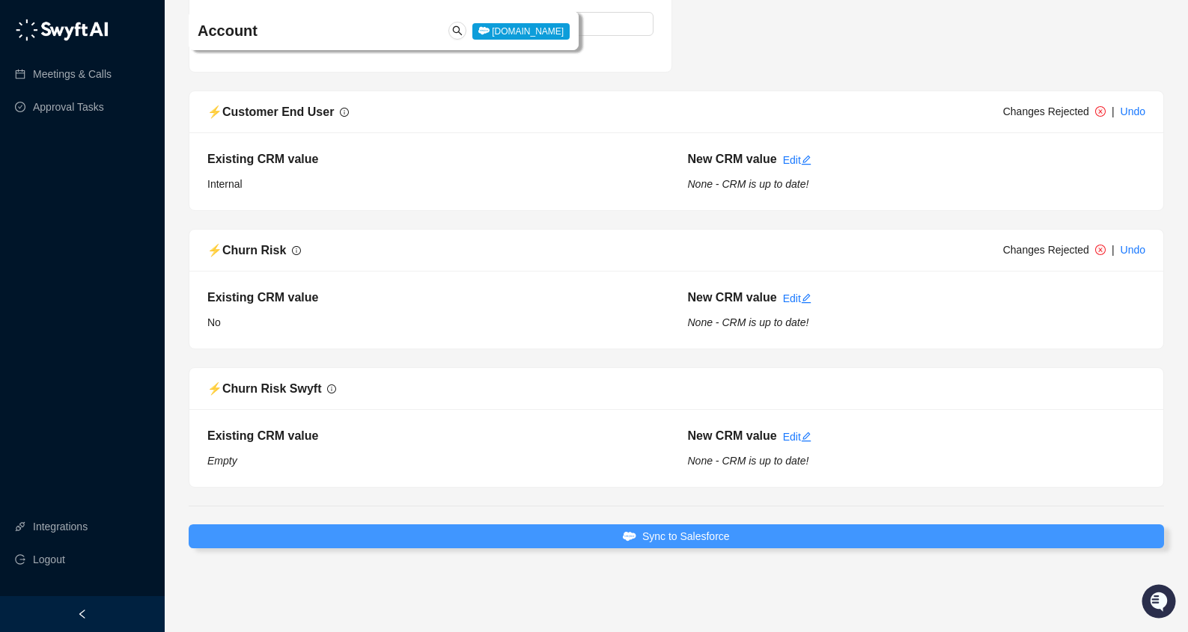
click at [725, 541] on span "Sync to Salesforce" at bounding box center [686, 536] width 88 height 16
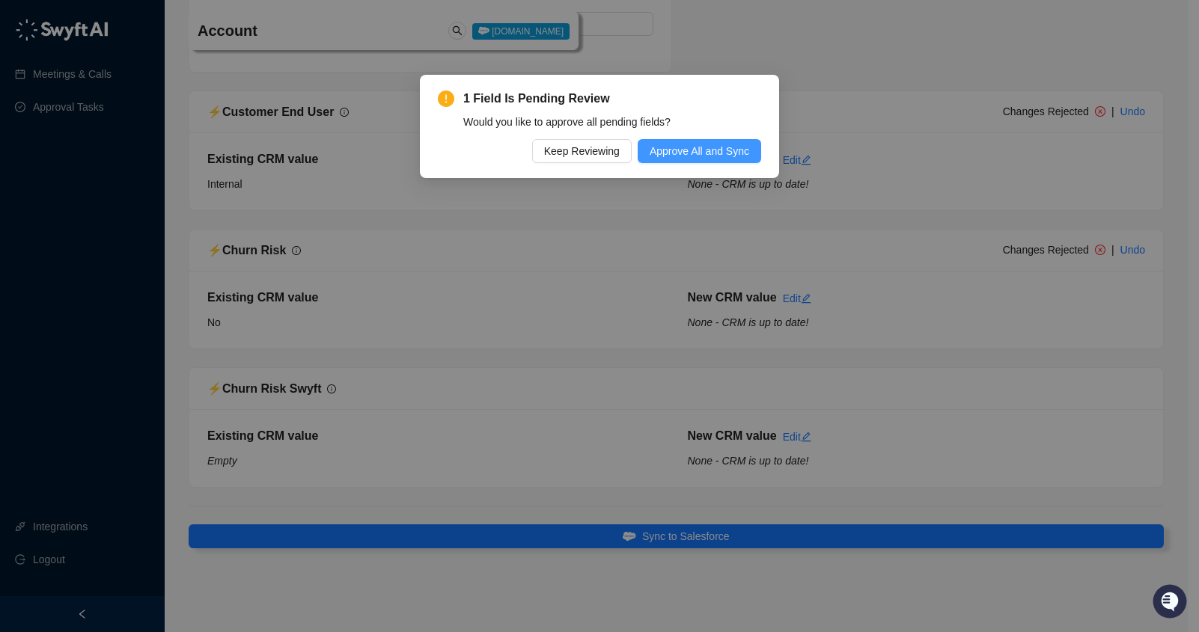
click at [727, 153] on span "Approve All and Sync" at bounding box center [700, 151] width 100 height 16
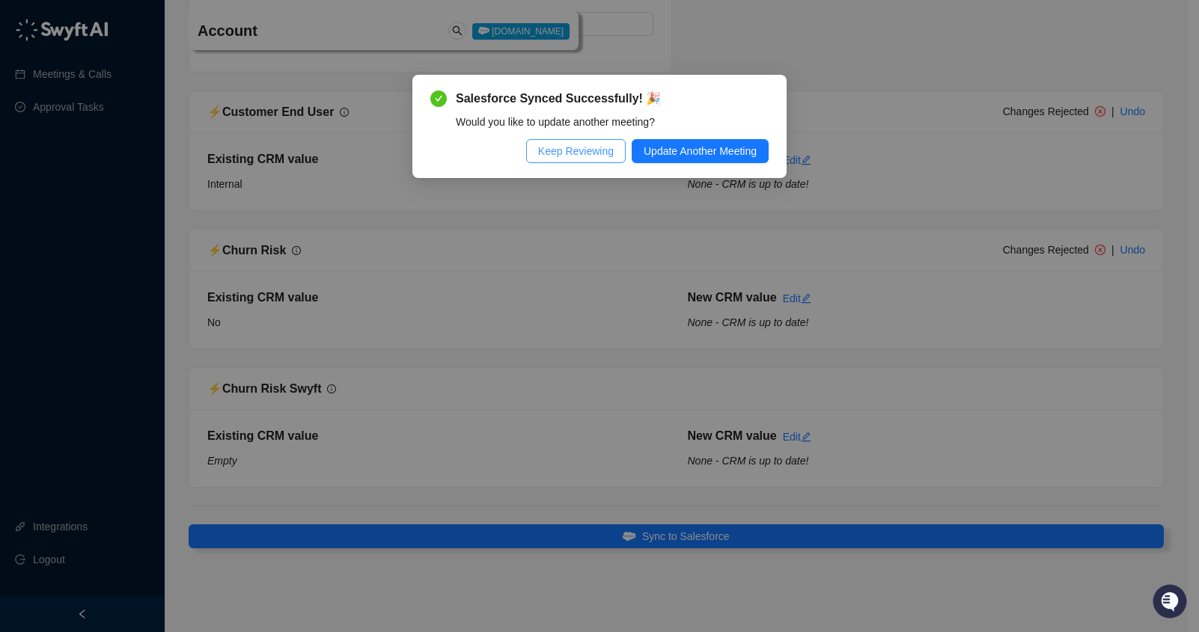
click at [561, 154] on span "Keep Reviewing" at bounding box center [576, 151] width 76 height 16
